Goal: Task Accomplishment & Management: Manage account settings

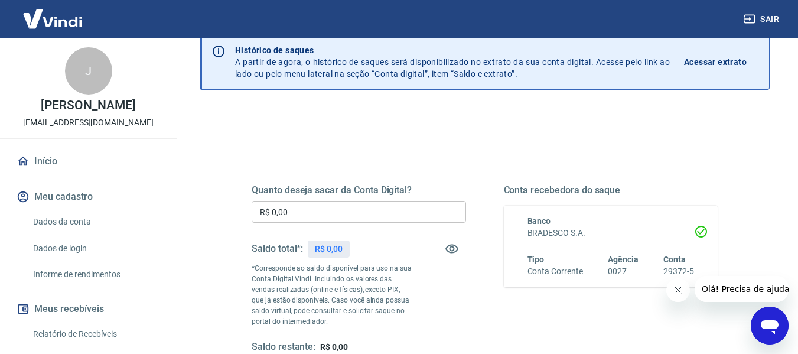
scroll to position [118, 0]
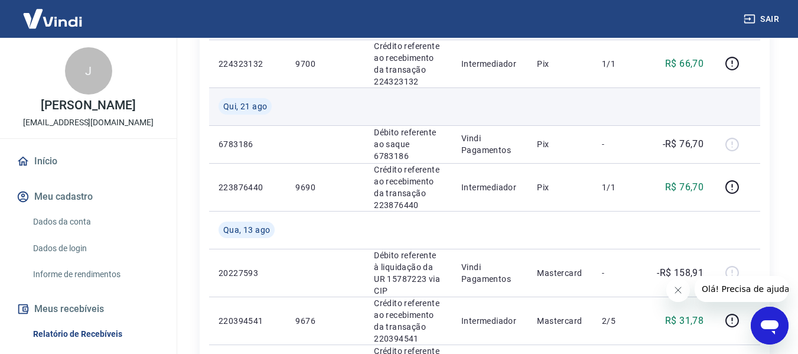
scroll to position [709, 0]
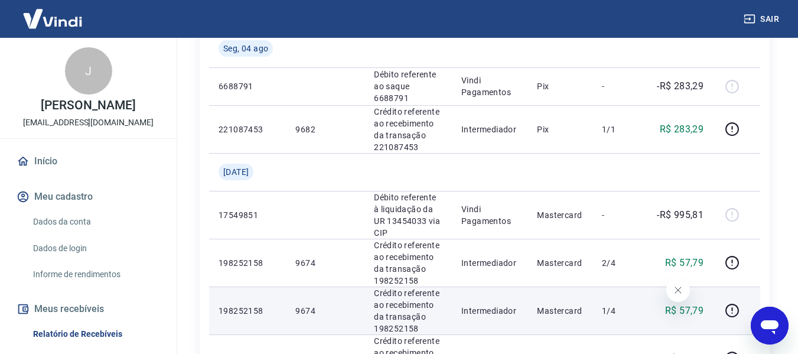
scroll to position [1062, 0]
